Goal: Information Seeking & Learning: Learn about a topic

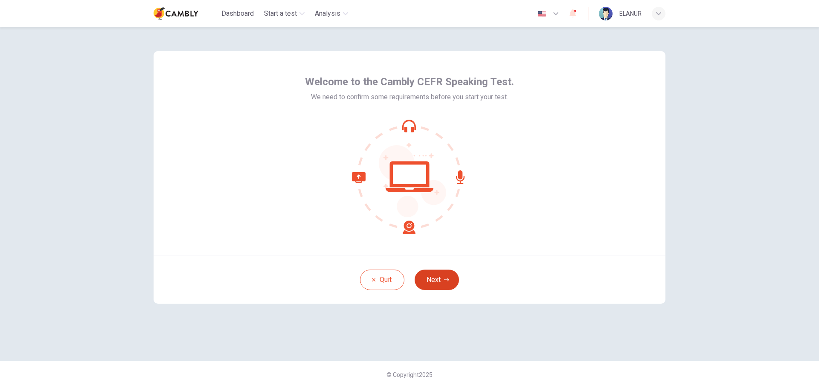
click at [444, 278] on icon "button" at bounding box center [446, 280] width 5 height 5
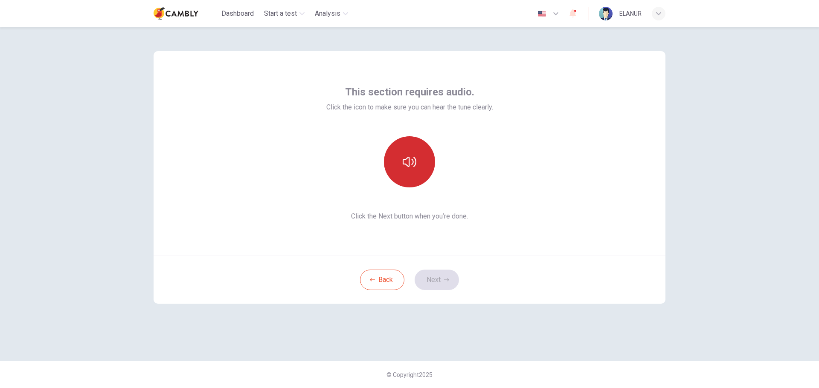
click at [404, 157] on icon "button" at bounding box center [410, 162] width 14 height 14
click at [438, 278] on button "Next" at bounding box center [436, 280] width 44 height 20
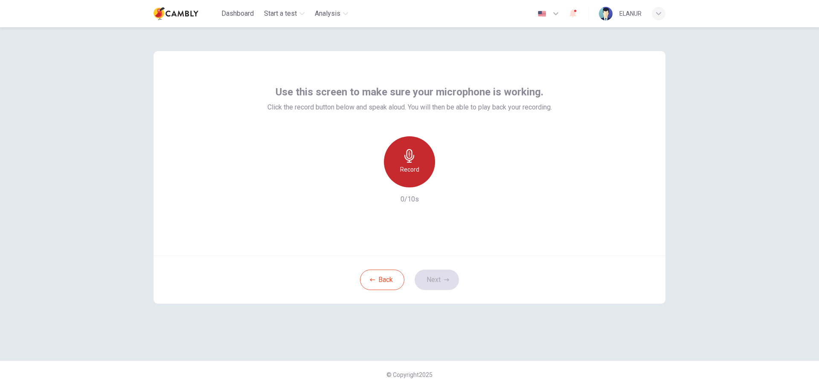
click at [427, 166] on div "Record" at bounding box center [409, 161] width 51 height 51
click at [438, 283] on button "Next" at bounding box center [436, 280] width 44 height 20
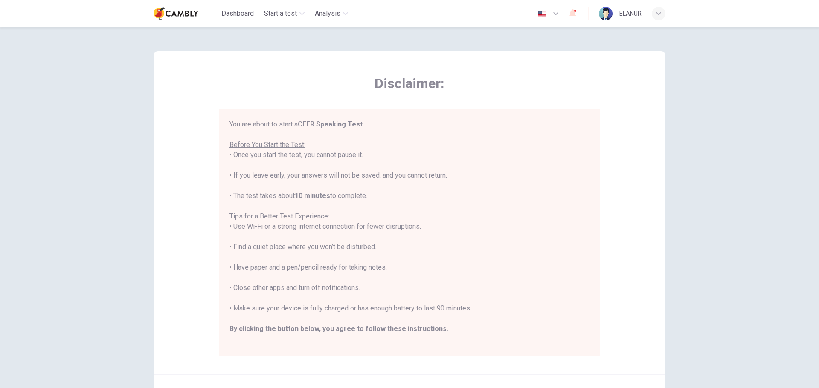
drag, startPoint x: 293, startPoint y: 158, endPoint x: 382, endPoint y: 158, distance: 88.7
click at [382, 158] on div "You are about to start a CEFR Speaking Test . Before You Start the Test: • Once…" at bounding box center [409, 236] width 360 height 235
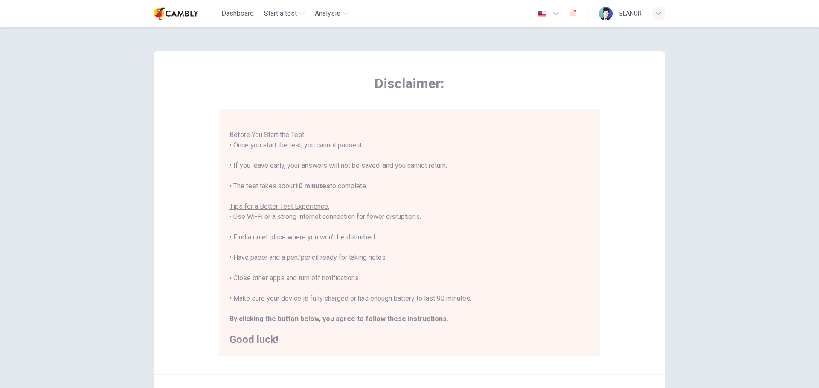
scroll to position [85, 0]
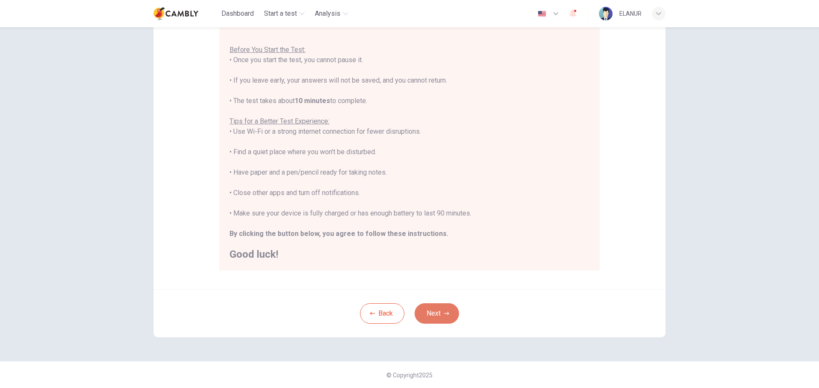
click at [439, 312] on button "Next" at bounding box center [436, 314] width 44 height 20
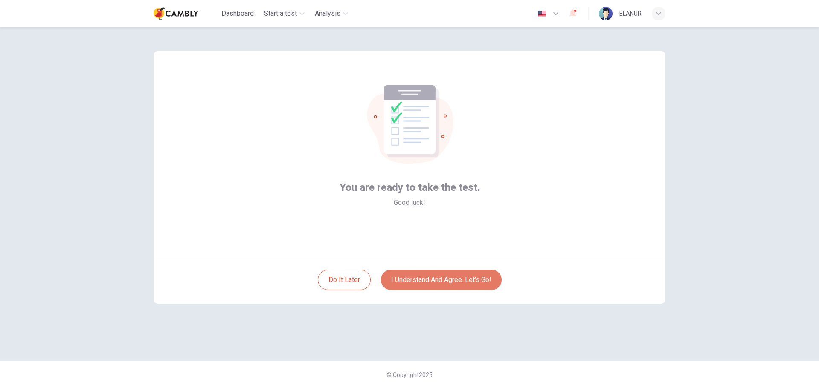
click at [446, 278] on button "I understand and agree. Let’s go!" at bounding box center [441, 280] width 121 height 20
click at [437, 277] on button "I understand and agree. Let’s go!" at bounding box center [441, 280] width 121 height 20
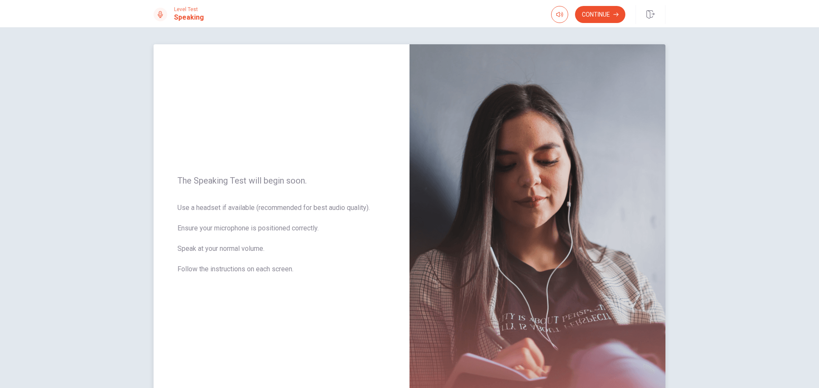
drag, startPoint x: 243, startPoint y: 208, endPoint x: 343, endPoint y: 222, distance: 101.2
click at [343, 222] on span "Use a headset if available (recommended for best audio quality). Ensure your mi…" at bounding box center [281, 244] width 208 height 82
drag, startPoint x: 342, startPoint y: 209, endPoint x: 260, endPoint y: 207, distance: 81.9
click at [260, 207] on span "Use a headset if available (recommended for best audio quality). Ensure your mi…" at bounding box center [281, 244] width 208 height 82
drag, startPoint x: 233, startPoint y: 227, endPoint x: 320, endPoint y: 239, distance: 88.2
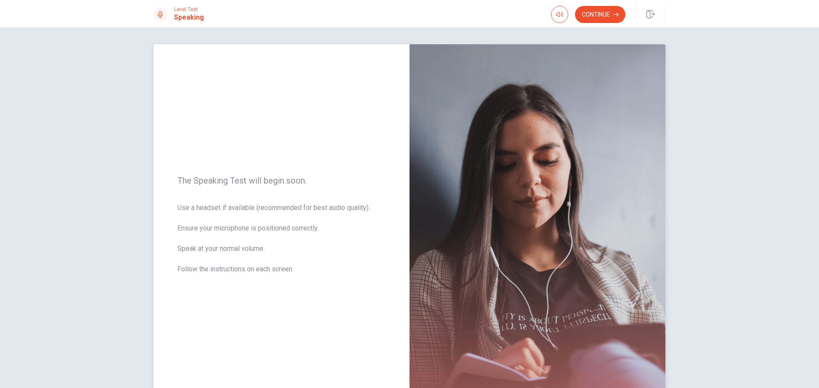
click at [320, 239] on span "Use a headset if available (recommended for best audio quality). Ensure your mi…" at bounding box center [281, 244] width 208 height 82
click at [588, 16] on button "Continue" at bounding box center [600, 14] width 50 height 17
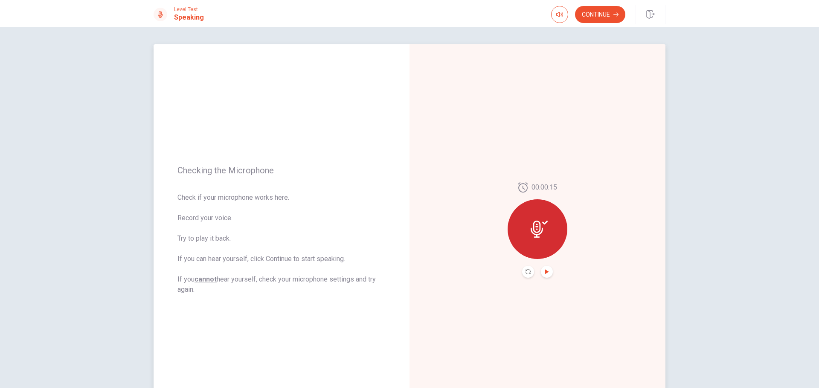
click at [545, 273] on icon "Play Audio" at bounding box center [547, 271] width 4 height 5
click at [603, 14] on button "Continue" at bounding box center [600, 14] width 50 height 17
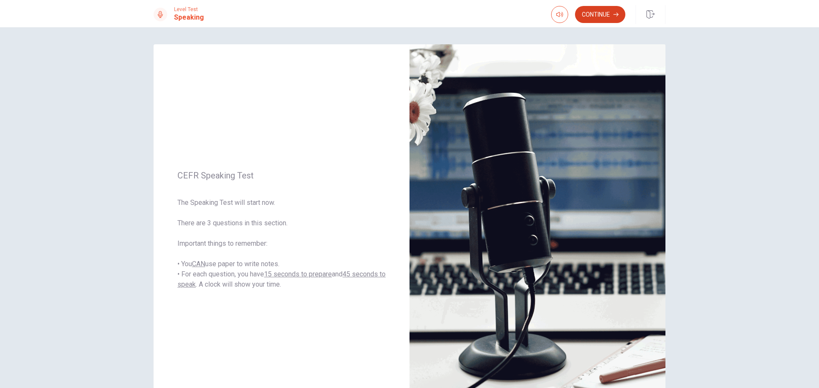
click at [598, 13] on button "Continue" at bounding box center [600, 14] width 50 height 17
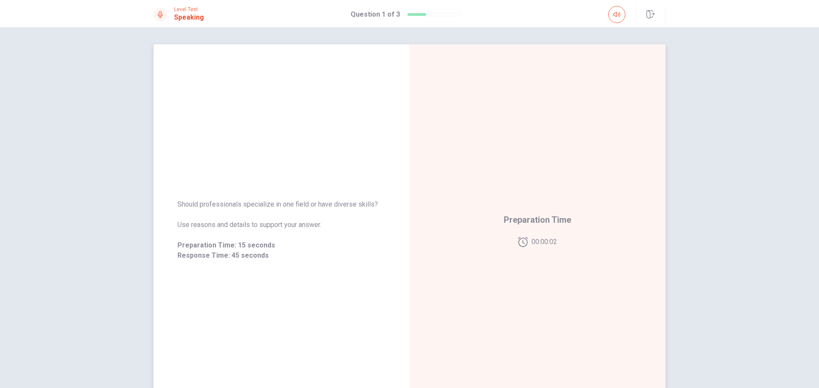
click at [527, 239] on div "00:00:02" at bounding box center [538, 242] width 40 height 10
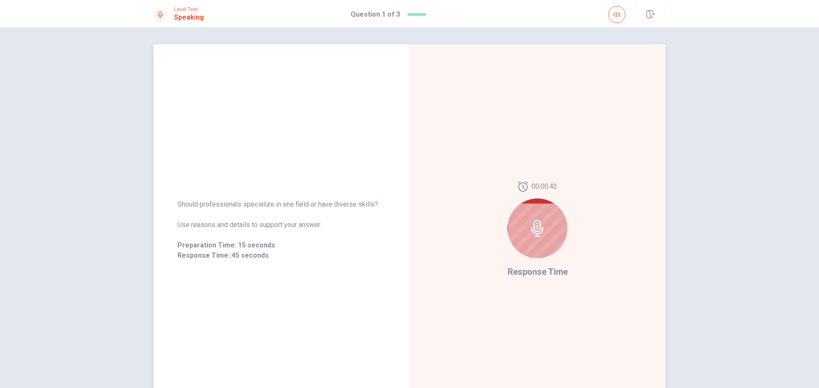
click at [544, 232] on div at bounding box center [537, 229] width 60 height 60
drag, startPoint x: 382, startPoint y: 207, endPoint x: 227, endPoint y: 205, distance: 155.7
click at [251, 203] on span "Should professionals specialize in one field or have diverse skills?" at bounding box center [281, 205] width 208 height 10
drag, startPoint x: 182, startPoint y: 204, endPoint x: 326, endPoint y: 203, distance: 143.7
click at [324, 204] on span "Should professionals specialize in one field or have diverse skills?" at bounding box center [281, 205] width 208 height 10
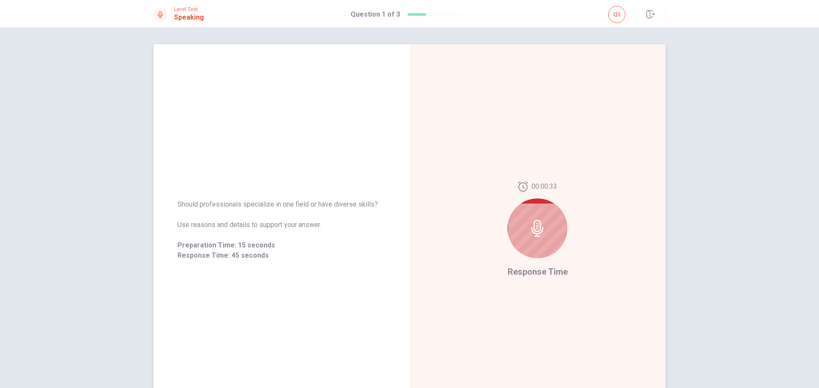
drag, startPoint x: 374, startPoint y: 205, endPoint x: 284, endPoint y: 204, distance: 90.8
click at [284, 204] on span "Should professionals specialize in one field or have diverse skills?" at bounding box center [281, 205] width 208 height 10
click at [275, 205] on span "Should professionals specialize in one field or have diverse skills?" at bounding box center [281, 205] width 208 height 10
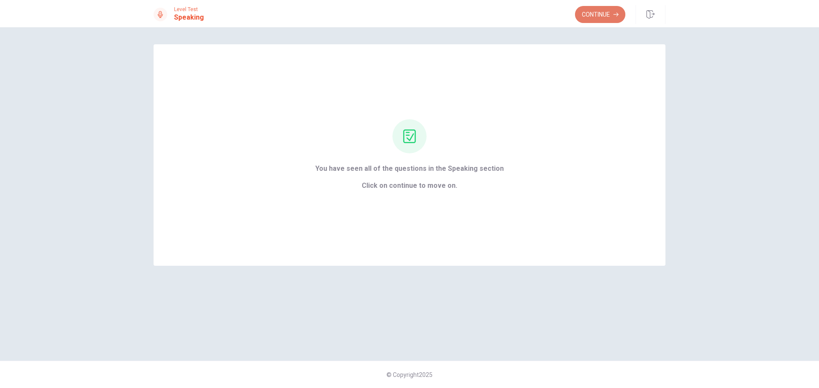
click at [612, 12] on button "Continue" at bounding box center [600, 14] width 50 height 17
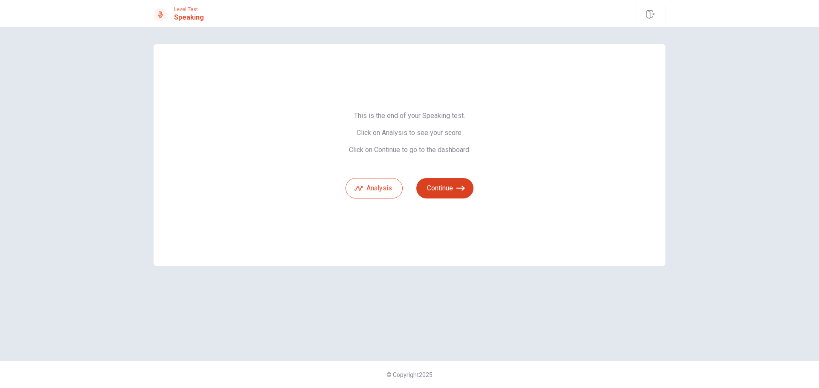
click at [449, 188] on button "Continue" at bounding box center [444, 188] width 57 height 20
